Goal: Information Seeking & Learning: Find specific fact

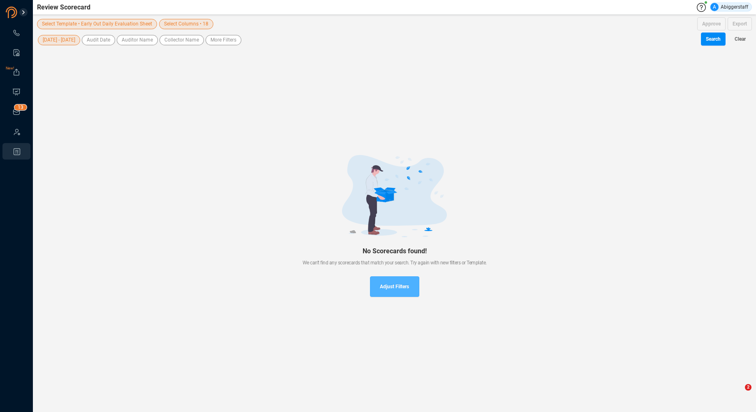
click at [395, 285] on span "Adjust Filters" at bounding box center [394, 286] width 29 height 21
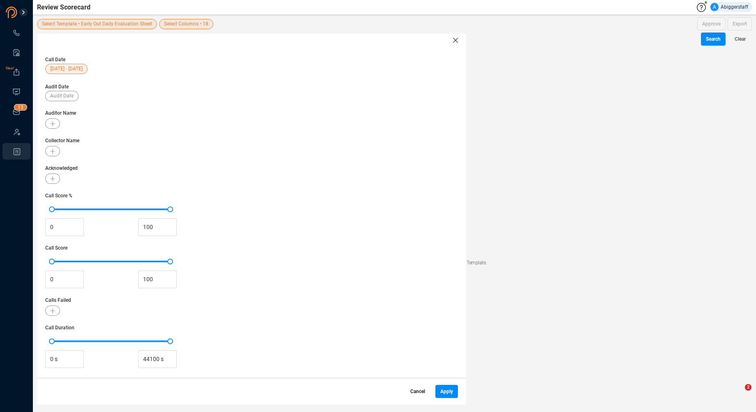
click at [421, 390] on span "Cancel" at bounding box center [417, 391] width 15 height 13
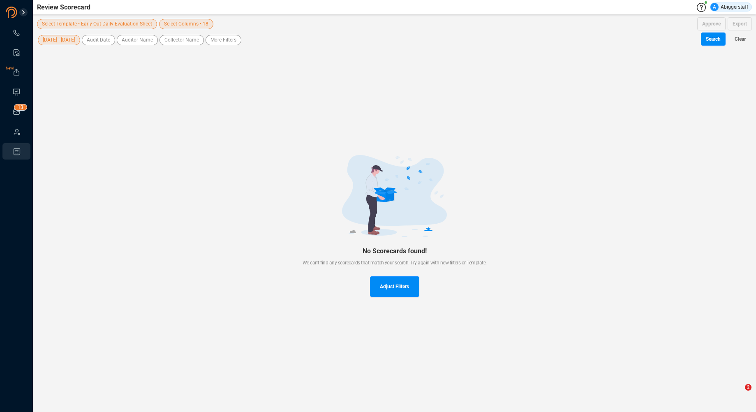
click at [21, 32] on link at bounding box center [16, 33] width 8 height 8
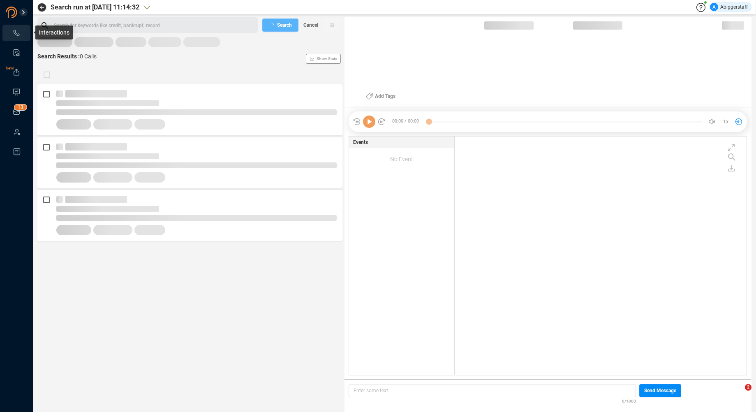
scroll to position [236, 288]
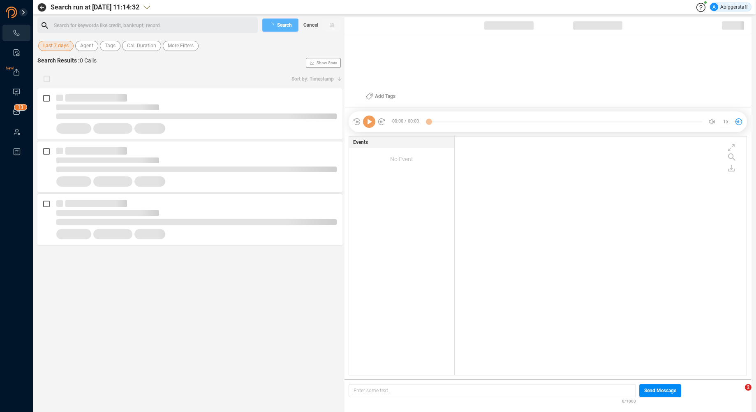
click at [90, 28] on div "Search for keywords like credit, bankrupt, record ﻿" at bounding box center [154, 25] width 201 height 12
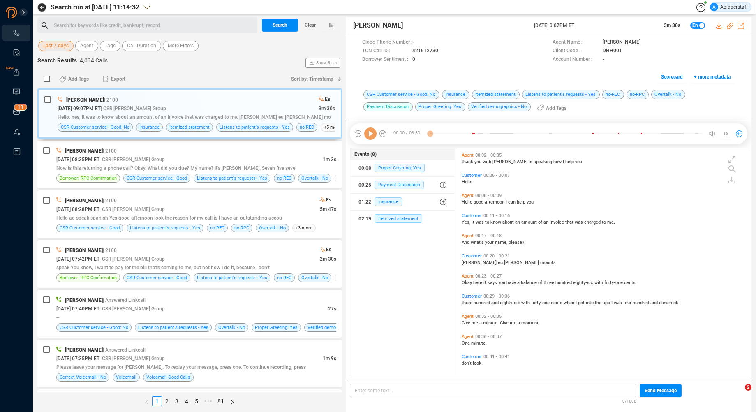
scroll to position [224, 287]
click at [105, 31] on div "Search for keywords like credit, bankrupt, record ﻿" at bounding box center [147, 25] width 220 height 16
click at [103, 26] on div "Search for keywords like credit, bankrupt, record ﻿" at bounding box center [154, 25] width 201 height 12
click at [55, 46] on span "Last 7 days" at bounding box center [55, 46] width 25 height 10
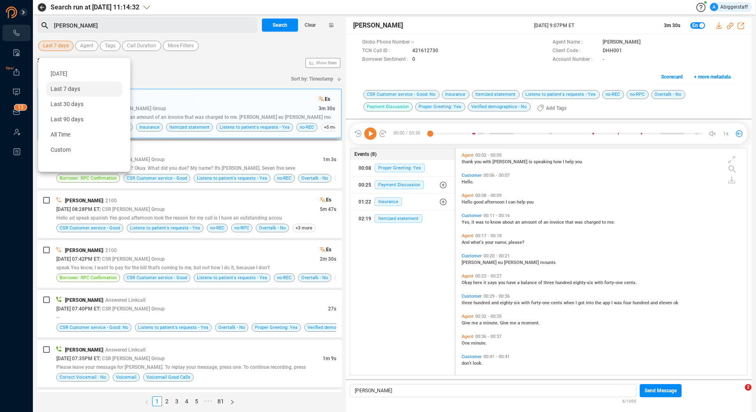
click at [76, 122] on span "Last 90 days" at bounding box center [67, 119] width 33 height 7
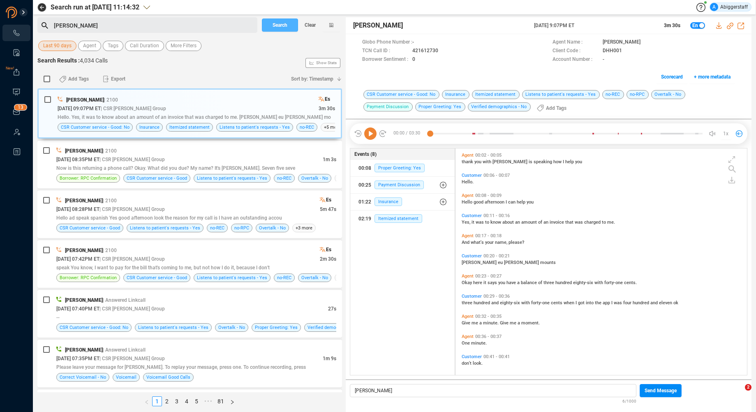
click at [280, 25] on span "Search" at bounding box center [279, 24] width 15 height 13
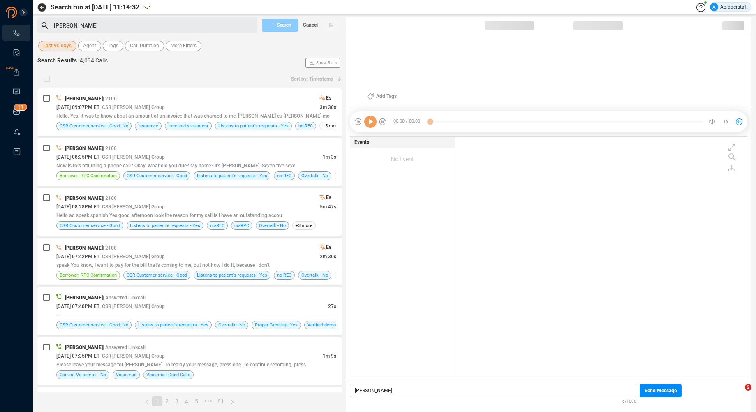
scroll to position [236, 287]
click at [86, 28] on div "[PERSON_NAME]" at bounding box center [154, 25] width 201 height 12
drag, startPoint x: 85, startPoint y: 25, endPoint x: 94, endPoint y: 35, distance: 13.4
click at [49, 23] on div "[PERSON_NAME]" at bounding box center [147, 25] width 220 height 16
drag, startPoint x: 69, startPoint y: 23, endPoint x: 53, endPoint y: 23, distance: 16.8
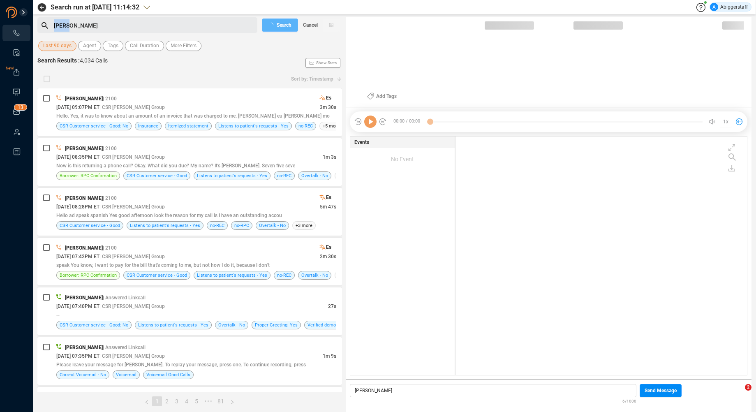
click at [53, 23] on div "[PERSON_NAME]" at bounding box center [152, 25] width 205 height 13
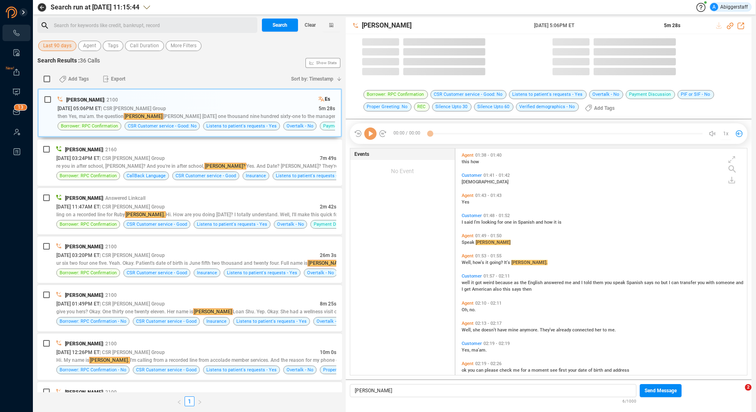
scroll to position [224, 287]
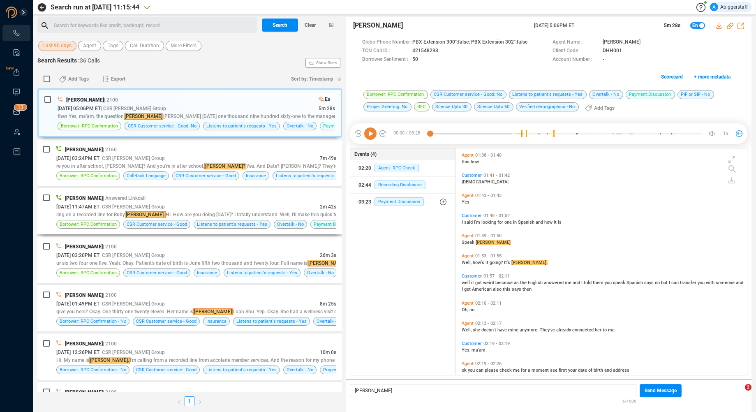
click at [196, 210] on div "[DATE] 11:47AM ET | CSR [PERSON_NAME] Group" at bounding box center [187, 206] width 263 height 9
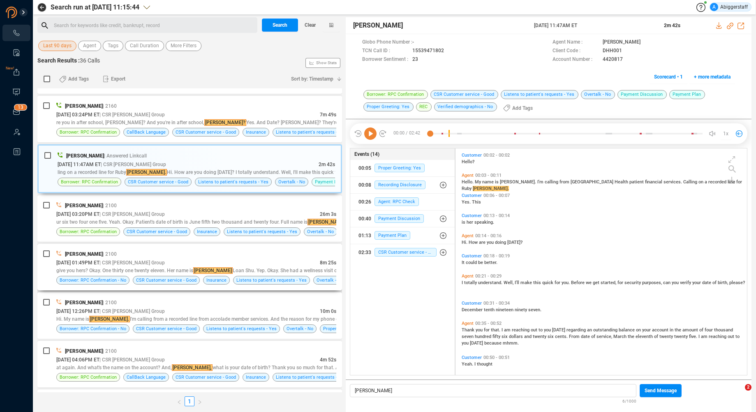
scroll to position [82, 0]
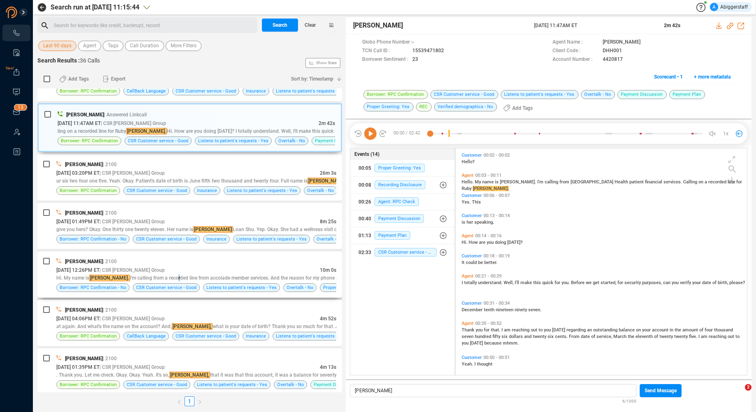
click at [158, 274] on div "Hi. My name is [PERSON_NAME]. I'm calling from a recorded line from accolade me…" at bounding box center [196, 277] width 280 height 7
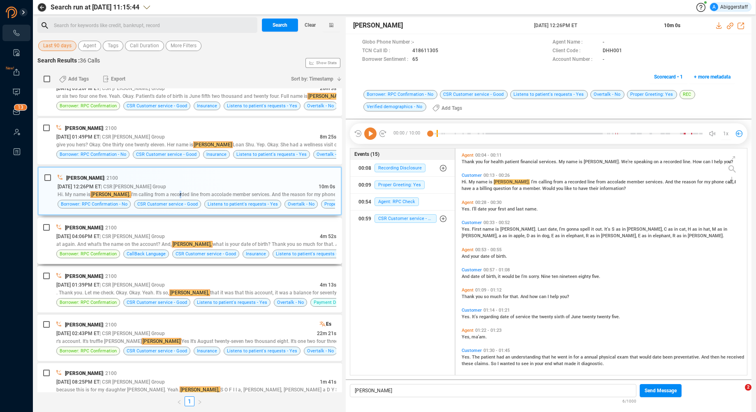
scroll to position [205, 0]
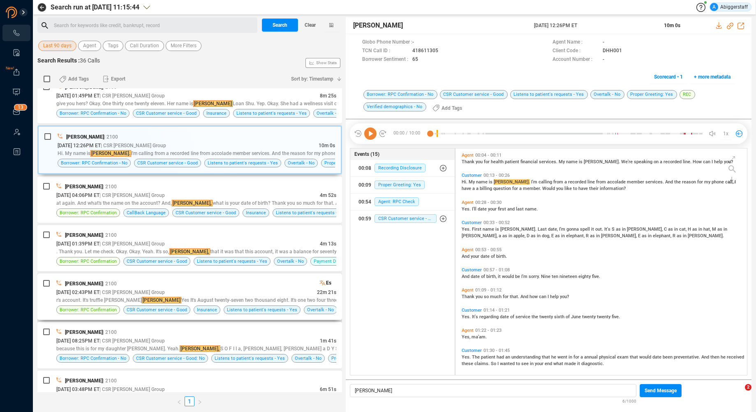
click at [170, 296] on div "r's account. It's truffle [PERSON_NAME] [PERSON_NAME] Yes It's August twenty-se…" at bounding box center [196, 299] width 280 height 7
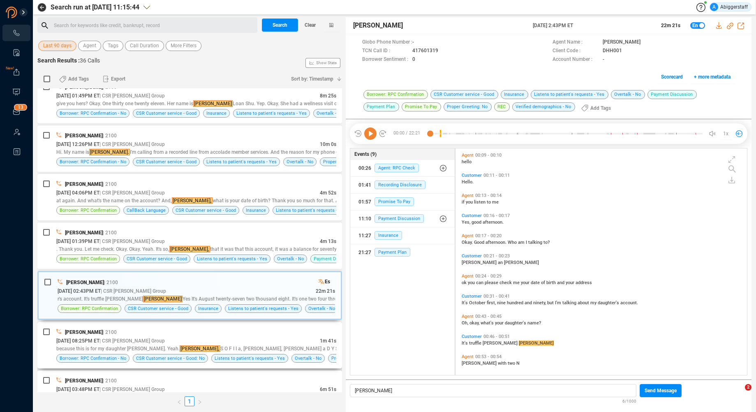
scroll to position [247, 0]
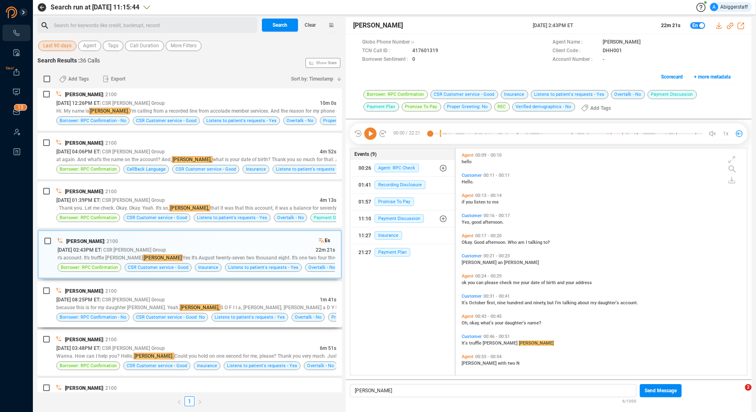
click at [190, 305] on div "because this is for my daughter [PERSON_NAME]. Yeah. [PERSON_NAME], S O F I I a…" at bounding box center [196, 307] width 280 height 7
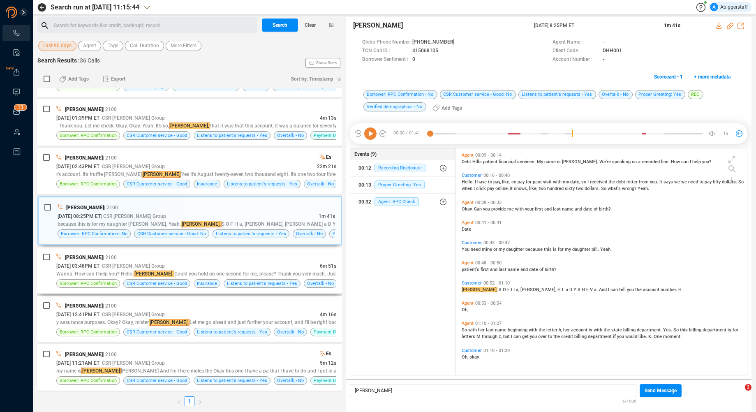
scroll to position [370, 0]
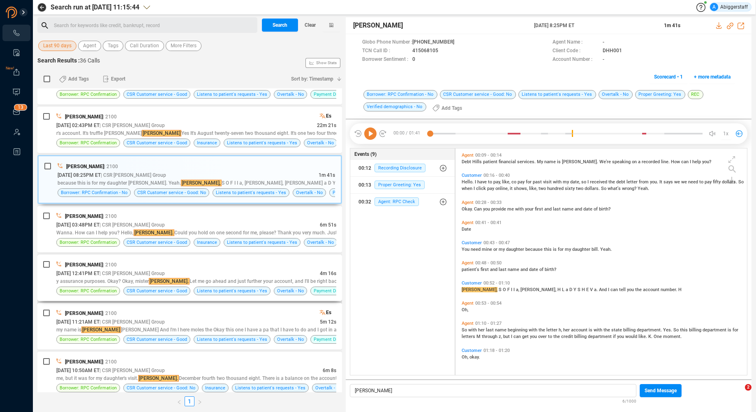
click at [192, 282] on div "y assurance purposes. Okay? Okay, mister [PERSON_NAME]. Let me go ahead and jus…" at bounding box center [196, 280] width 280 height 7
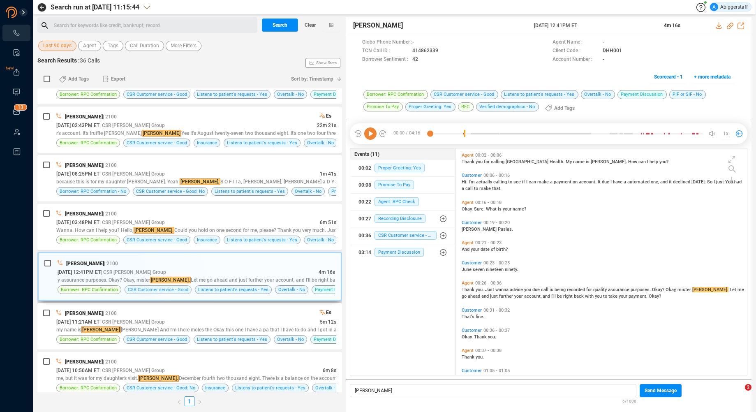
scroll to position [411, 0]
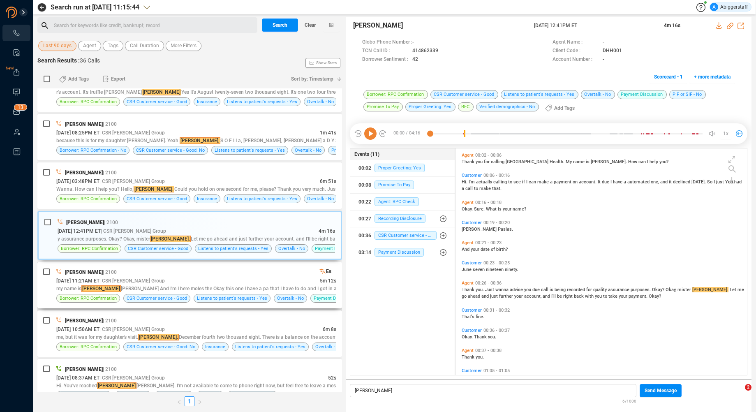
click at [146, 281] on span "| CSR [PERSON_NAME] Group" at bounding box center [131, 281] width 65 height 6
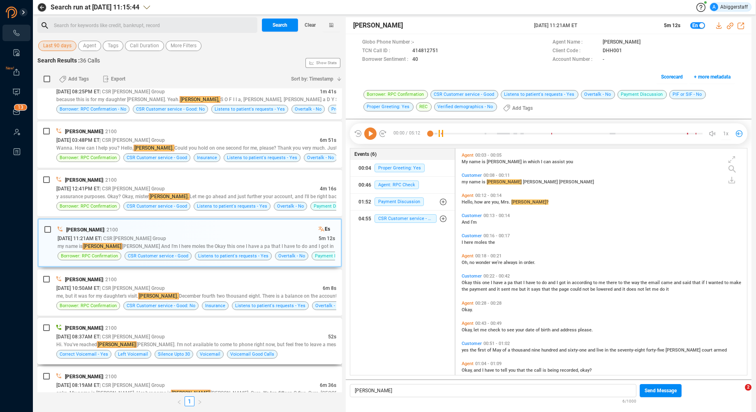
scroll to position [493, 0]
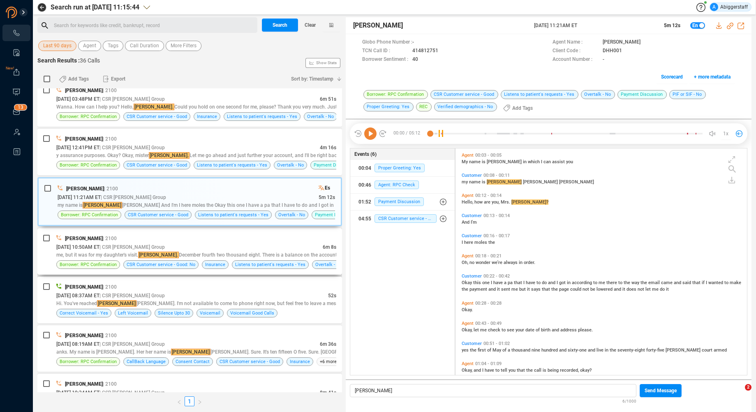
click at [99, 246] on span "[DATE] 10:50AM ET" at bounding box center [77, 247] width 43 height 6
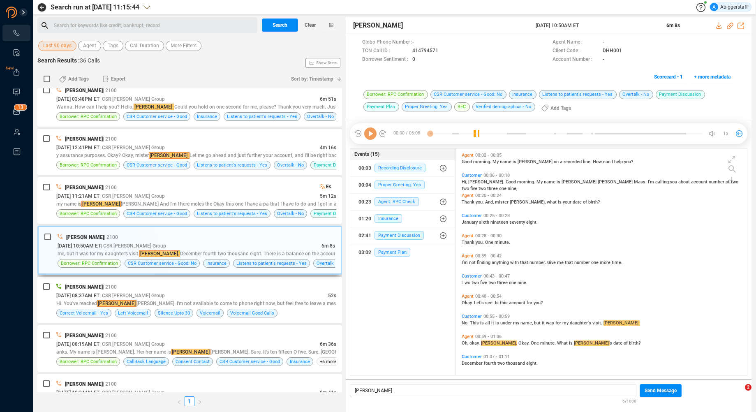
scroll to position [224, 287]
drag, startPoint x: 148, startPoint y: 291, endPoint x: 167, endPoint y: 294, distance: 20.1
click at [148, 291] on div "[PERSON_NAME] | 2100 [DATE] 08:37AM ET | CSR [PERSON_NAME] Group 52s Hi. You've…" at bounding box center [196, 299] width 280 height 35
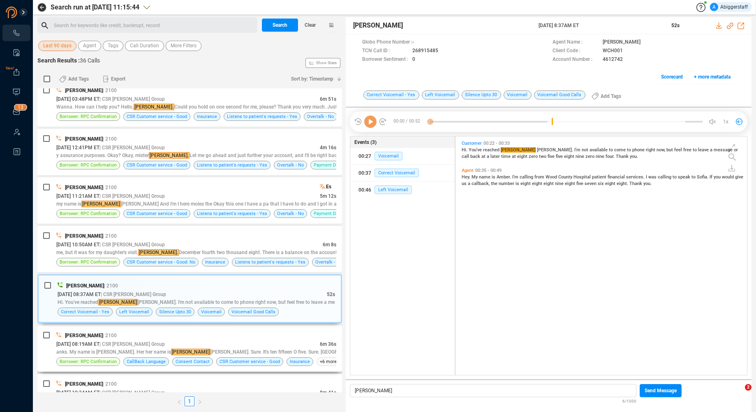
scroll to position [534, 0]
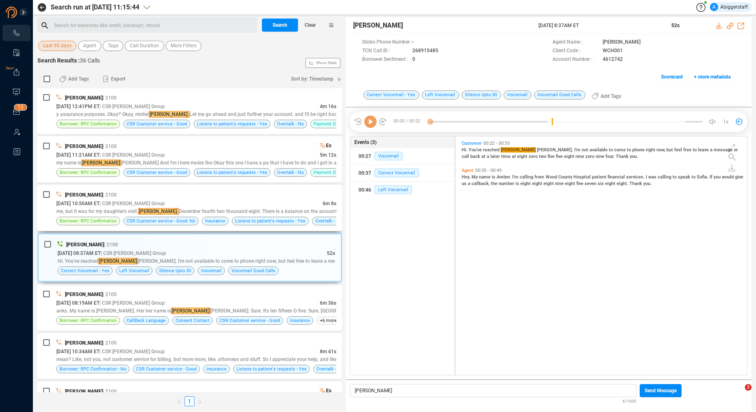
click at [103, 192] on span "| 2100" at bounding box center [110, 194] width 14 height 7
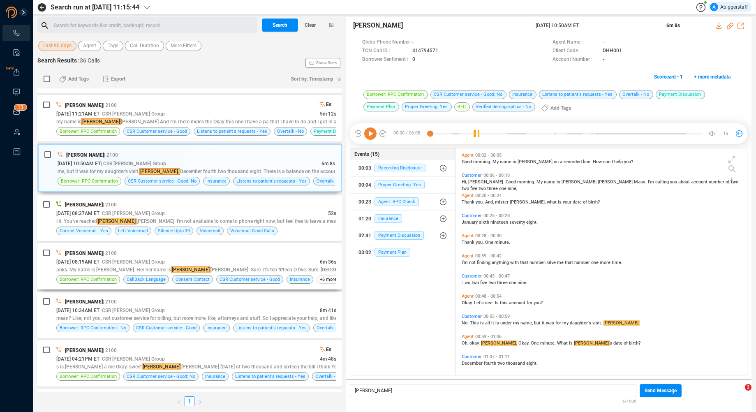
scroll to position [616, 0]
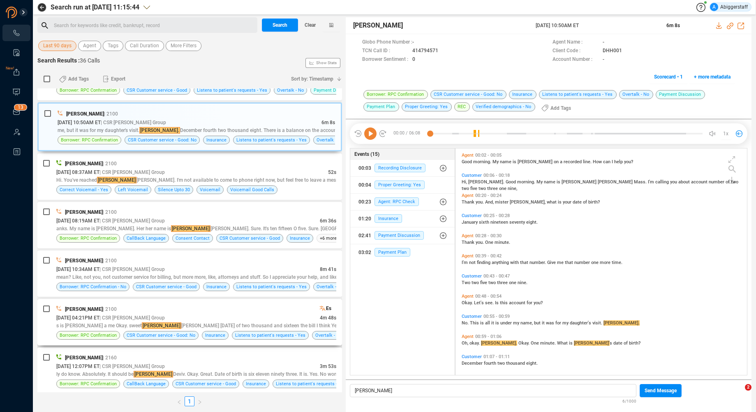
click at [119, 311] on div "[PERSON_NAME] | 2100" at bounding box center [187, 309] width 263 height 9
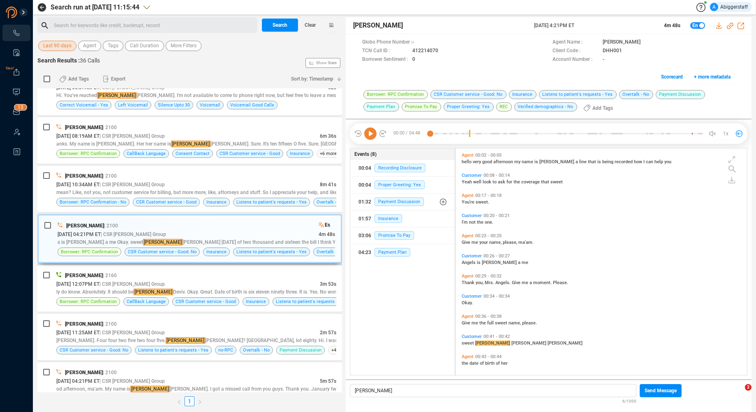
scroll to position [740, 0]
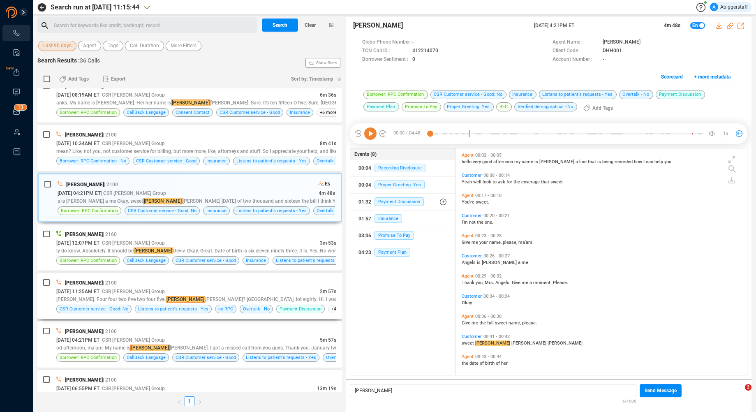
click at [191, 298] on div "[PERSON_NAME]. Four four two five two four five. [PERSON_NAME]? [GEOGRAPHIC_DAT…" at bounding box center [196, 298] width 280 height 7
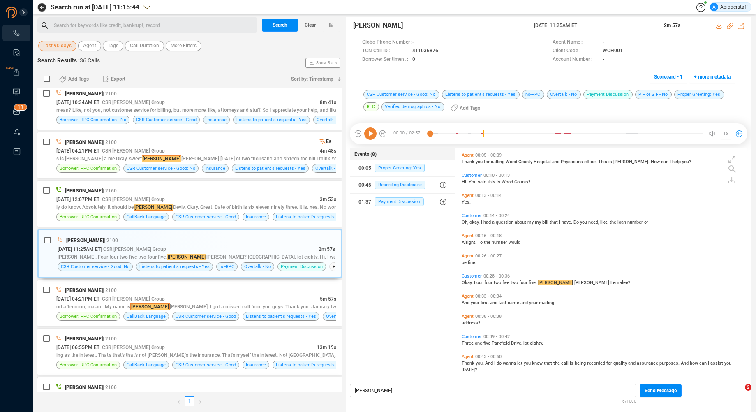
scroll to position [822, 0]
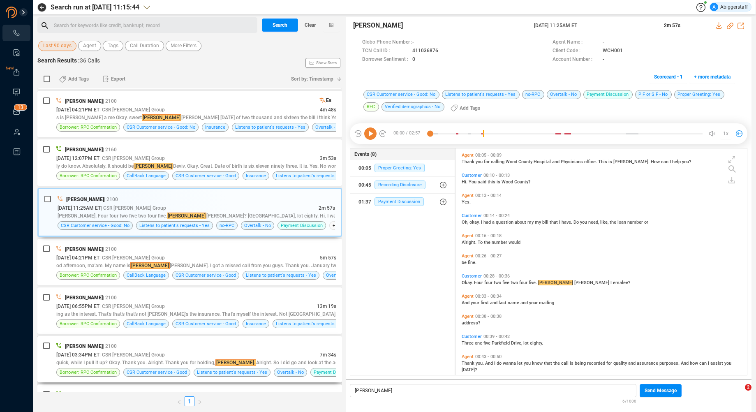
click at [179, 346] on div "[PERSON_NAME] | 2100" at bounding box center [196, 346] width 280 height 9
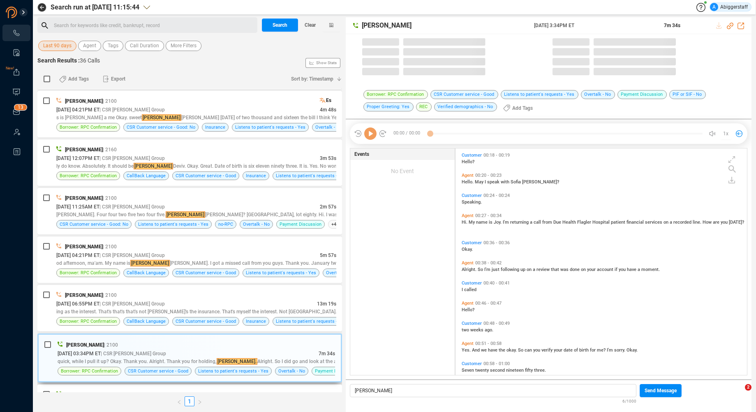
scroll to position [224, 287]
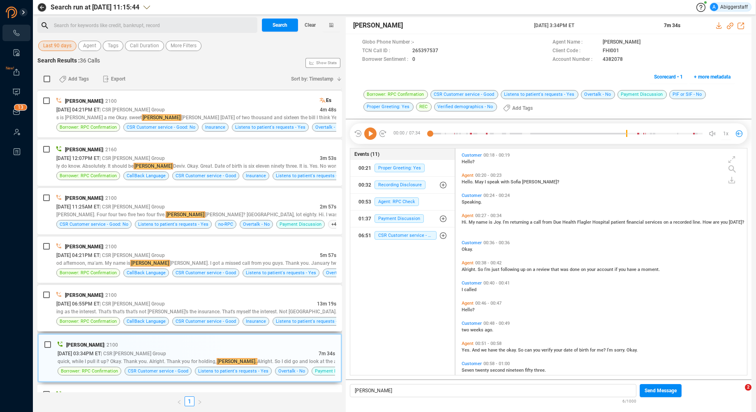
click at [159, 312] on div "ing as the interest. That's that's that's not [PERSON_NAME]'s the insurance. Th…" at bounding box center [196, 311] width 280 height 7
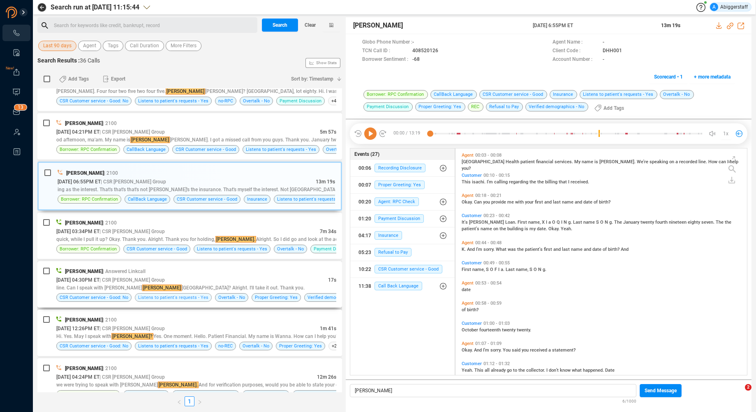
scroll to position [986, 0]
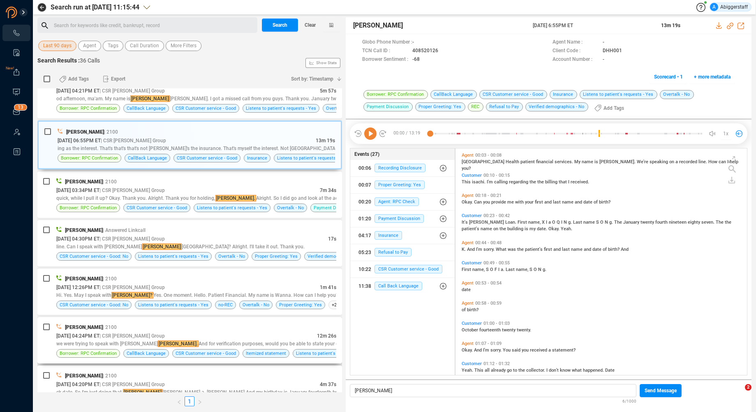
click at [158, 337] on div "[DATE] 04:24PM ET | CSR [PERSON_NAME] Group" at bounding box center [186, 335] width 261 height 9
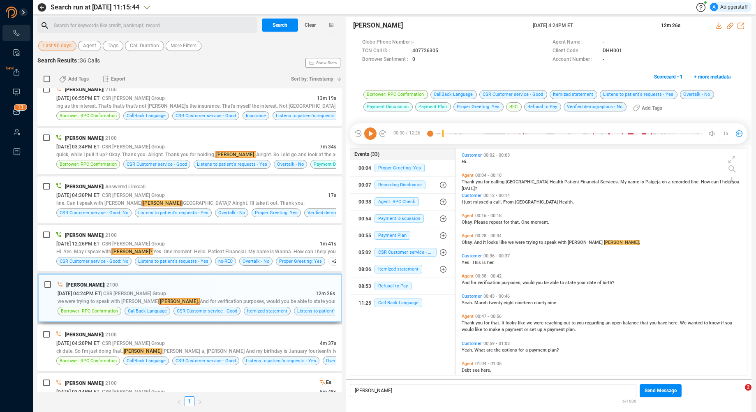
scroll to position [1068, 0]
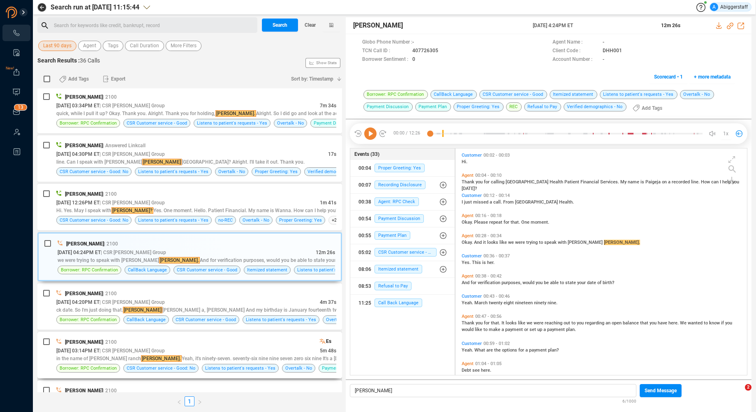
click at [190, 353] on div "[DATE] 03:14PM ET | CSR [PERSON_NAME] Group" at bounding box center [187, 350] width 263 height 9
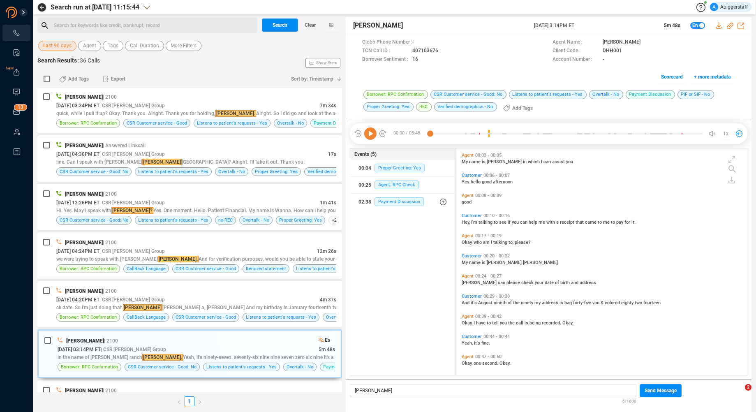
scroll to position [863, 0]
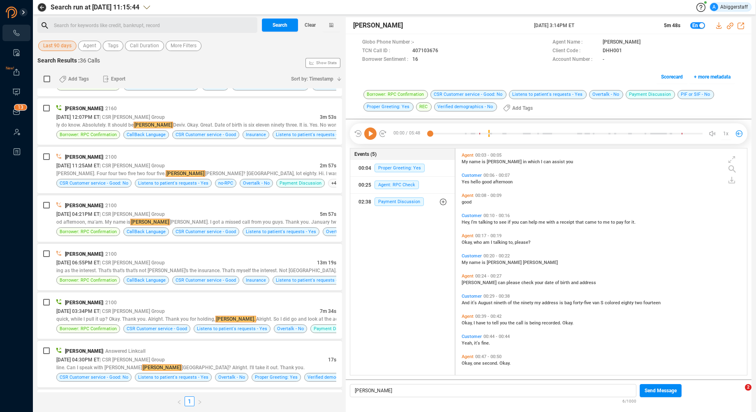
click at [115, 25] on div "Search for keywords like credit, bankrupt, record ﻿" at bounding box center [154, 25] width 201 height 12
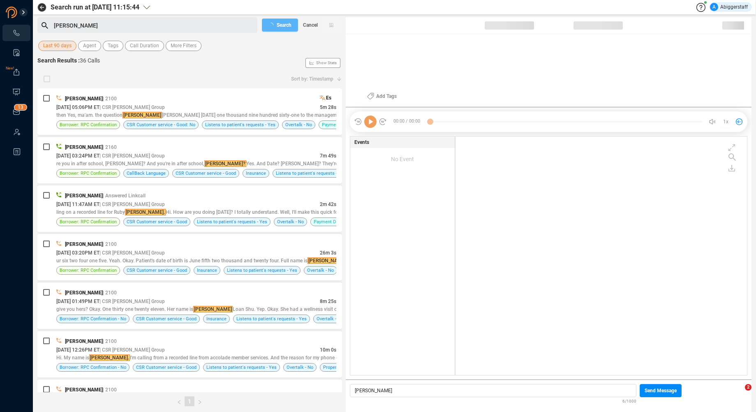
scroll to position [236, 287]
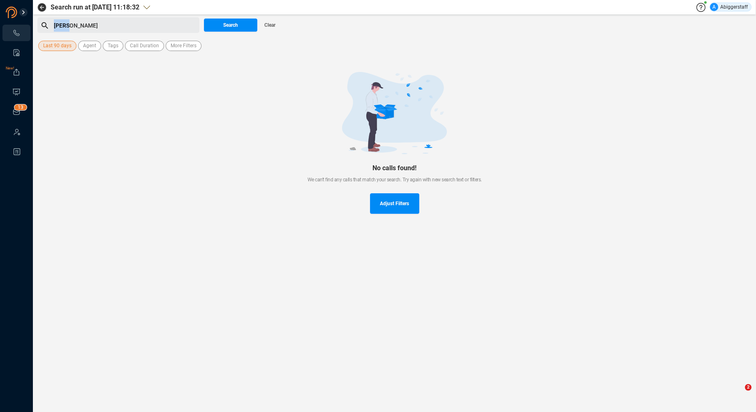
drag, startPoint x: 83, startPoint y: 28, endPoint x: 42, endPoint y: 26, distance: 41.6
click at [37, 26] on div "Search run at [DATE] 11:18:32 A Abiggerstaff [PERSON_NAME] Search Clear Last 90…" at bounding box center [394, 116] width 723 height 233
click at [162, 28] on div "five four four two" at bounding box center [125, 25] width 143 height 12
click at [233, 24] on span "Search" at bounding box center [230, 24] width 15 height 13
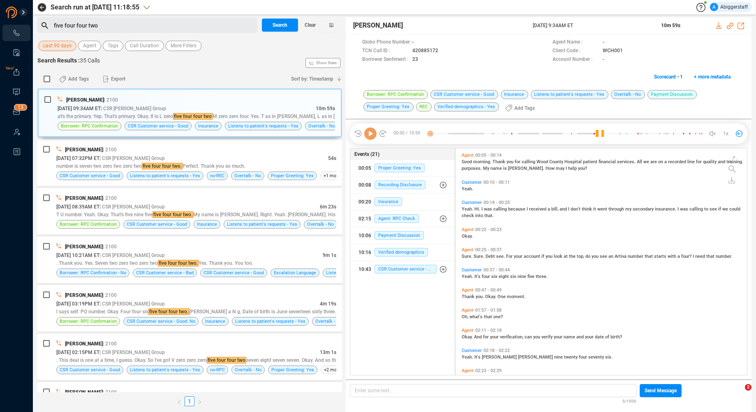
scroll to position [224, 287]
click at [140, 157] on span "| CSR [PERSON_NAME] Group" at bounding box center [131, 158] width 65 height 6
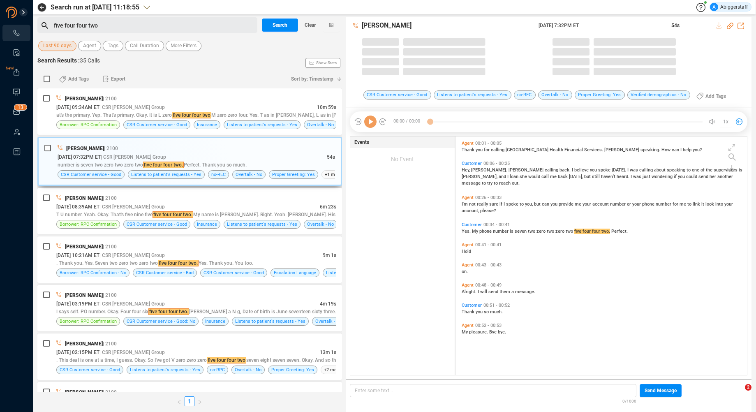
scroll to position [236, 287]
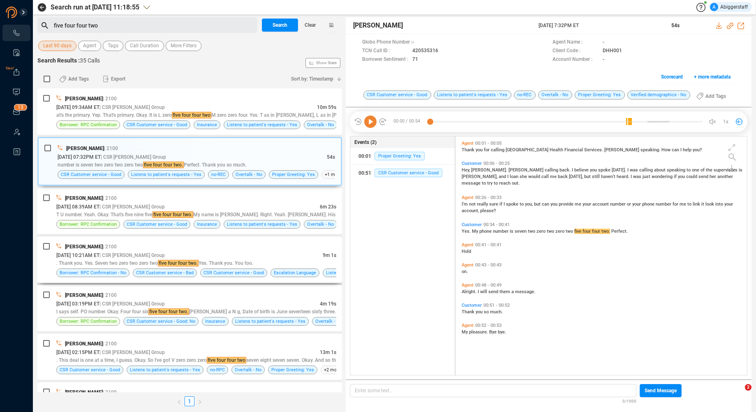
click at [119, 252] on span "| CSR [PERSON_NAME] Group" at bounding box center [131, 255] width 65 height 6
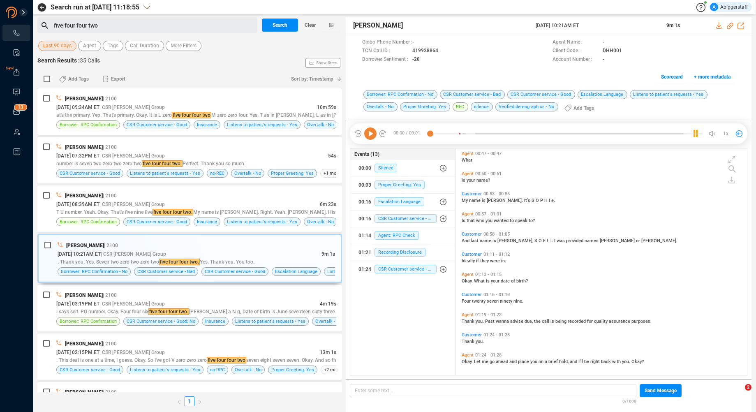
scroll to position [82, 0]
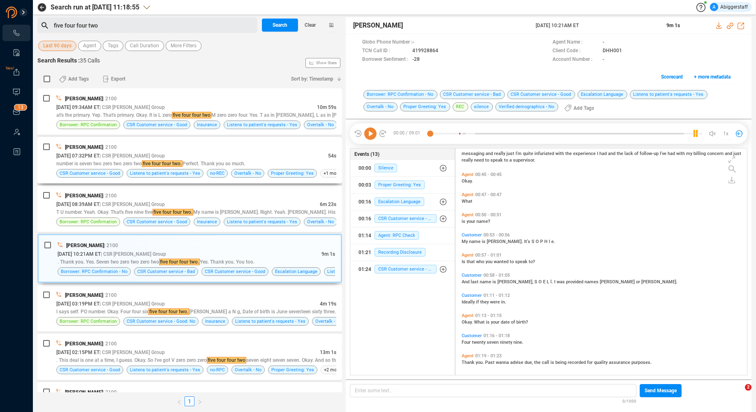
click at [121, 158] on span "| CSR [PERSON_NAME] Group" at bounding box center [131, 156] width 65 height 6
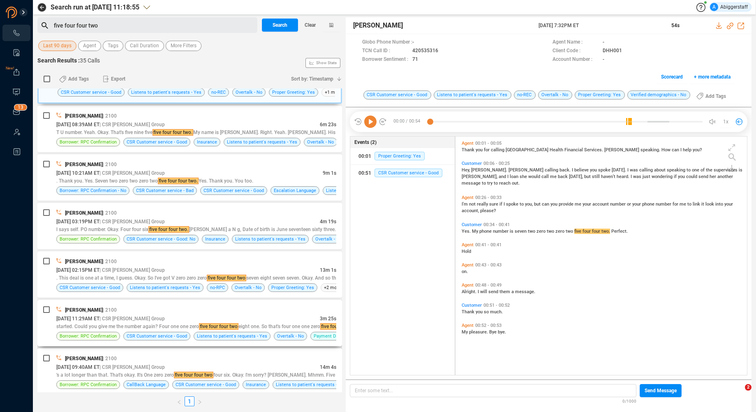
click at [162, 320] on div "[DATE] 11:29AM ET | CSR [PERSON_NAME] Group" at bounding box center [187, 318] width 263 height 9
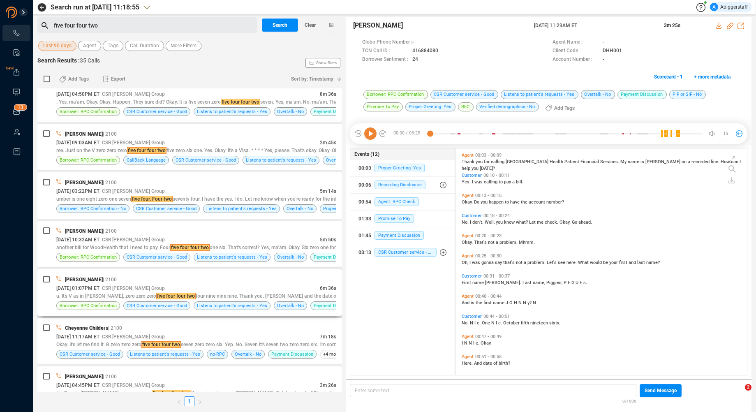
scroll to position [411, 0]
